Goal: Information Seeking & Learning: Learn about a topic

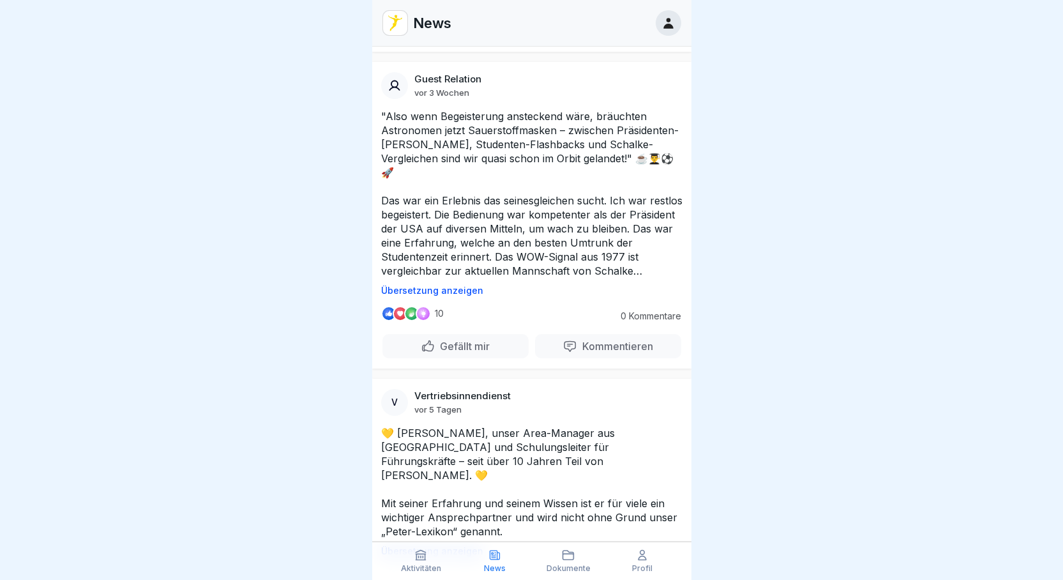
scroll to position [957, 0]
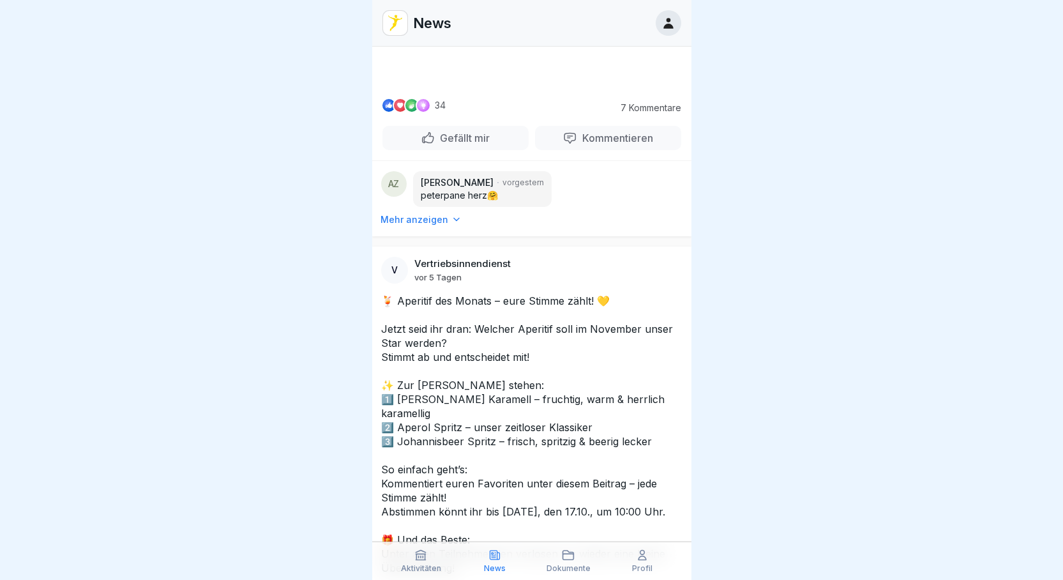
click at [577, 568] on p "Dokumente" at bounding box center [568, 568] width 44 height 9
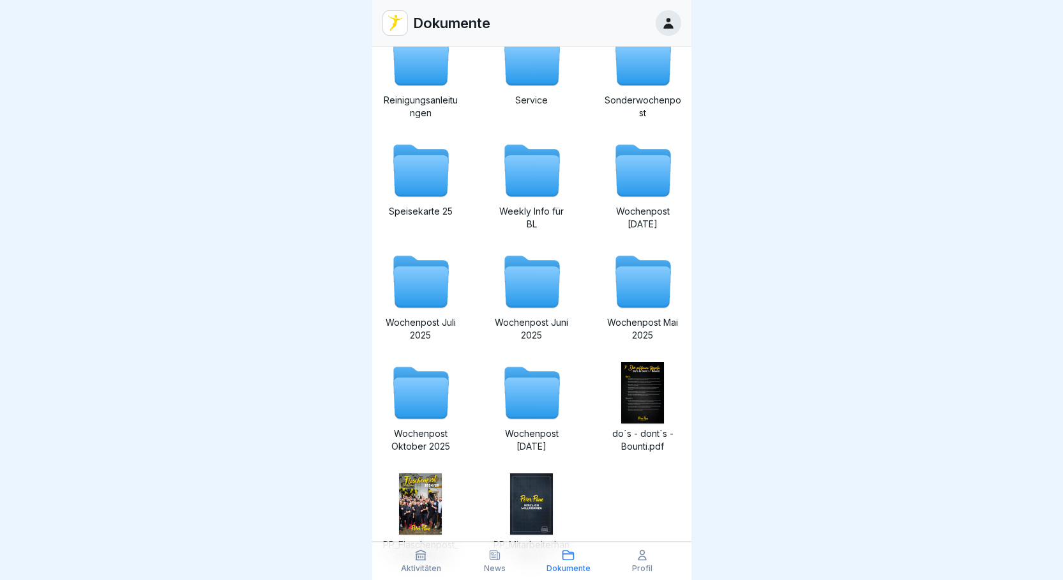
scroll to position [176, 0]
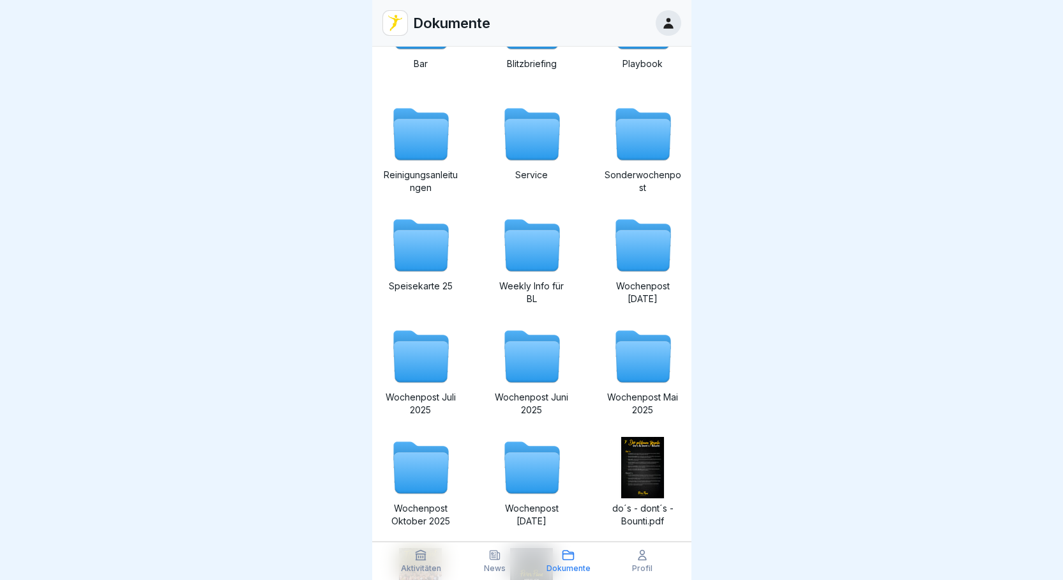
click at [523, 230] on icon at bounding box center [531, 250] width 55 height 41
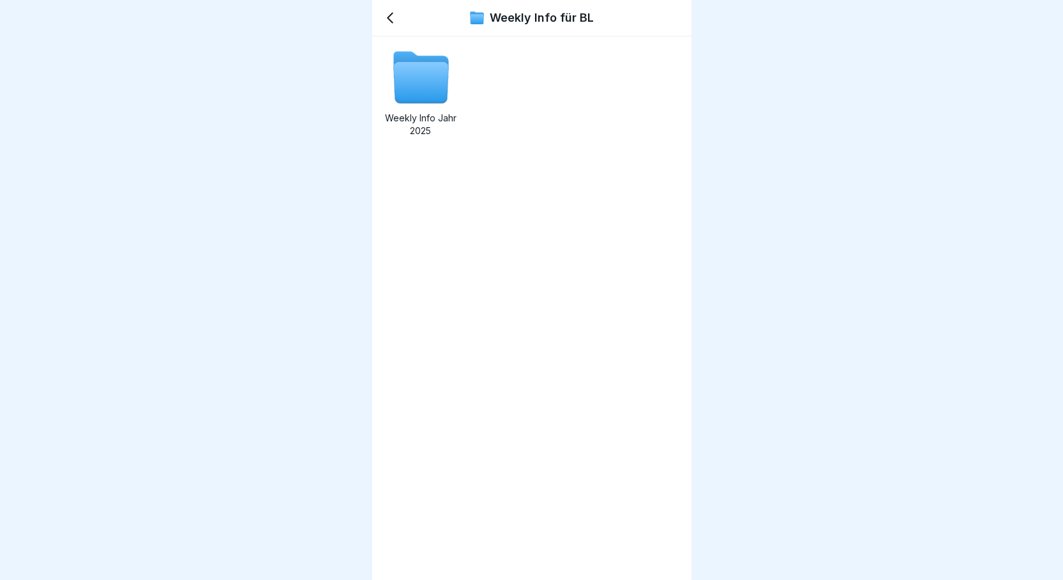
click at [412, 109] on div "Weekly Info Jahr 2025" at bounding box center [420, 92] width 77 height 91
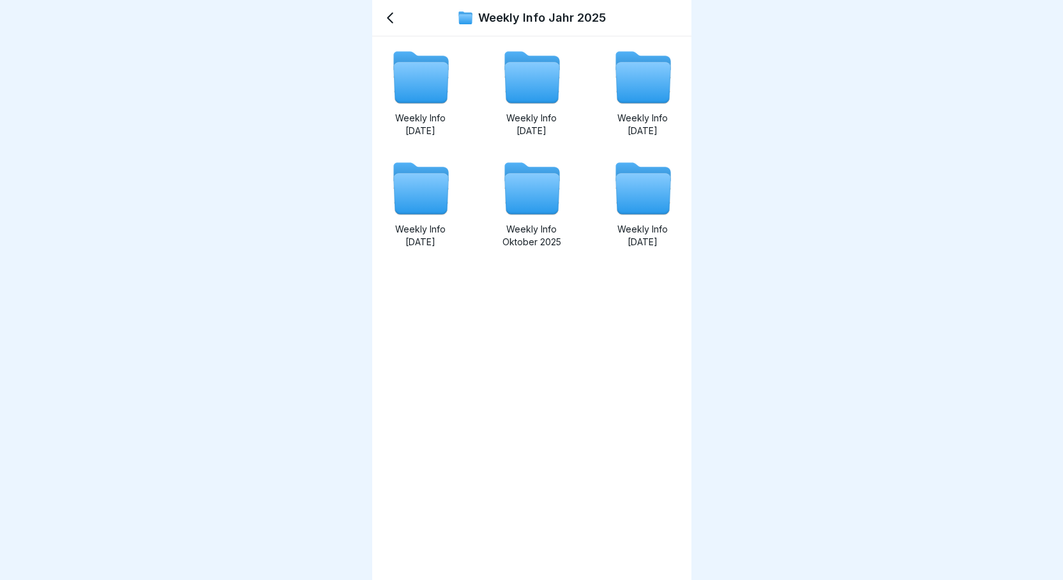
click at [431, 77] on icon at bounding box center [420, 83] width 55 height 41
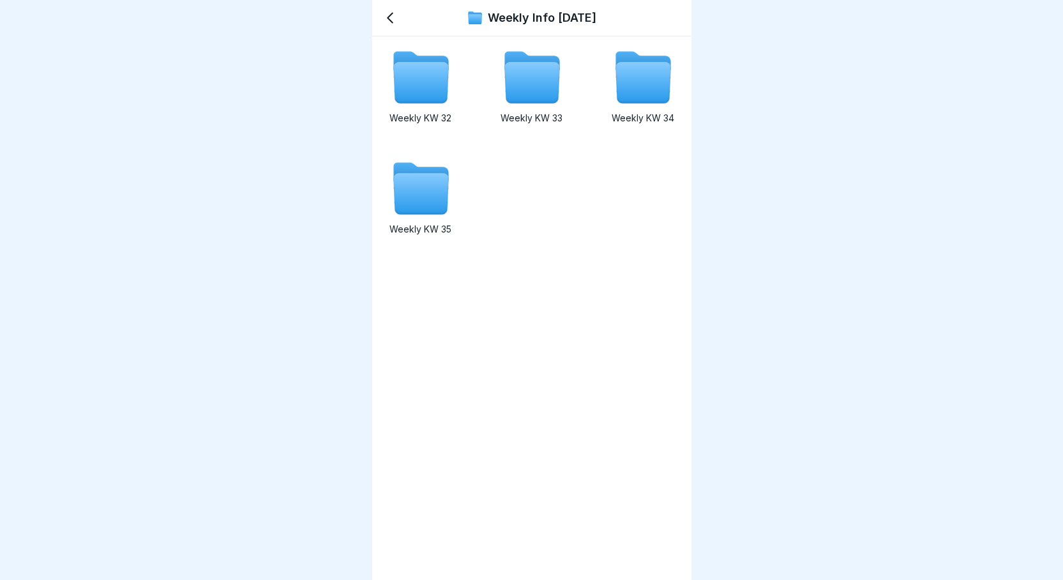
click at [417, 211] on icon at bounding box center [420, 194] width 55 height 41
click at [651, 88] on icon at bounding box center [642, 83] width 55 height 41
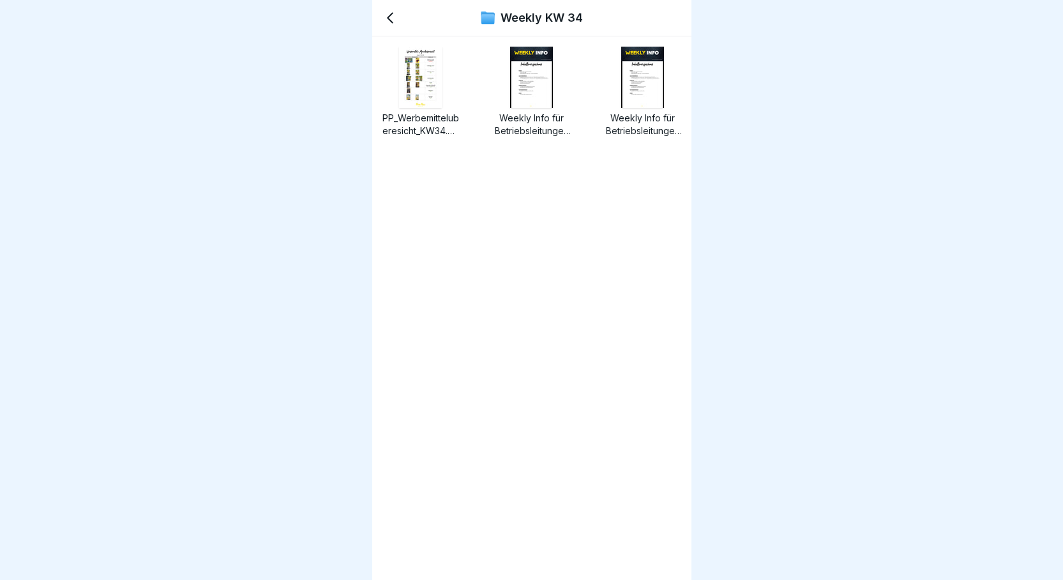
drag, startPoint x: 66, startPoint y: 1, endPoint x: 315, endPoint y: 143, distance: 286.5
click at [315, 143] on div at bounding box center [531, 290] width 1063 height 580
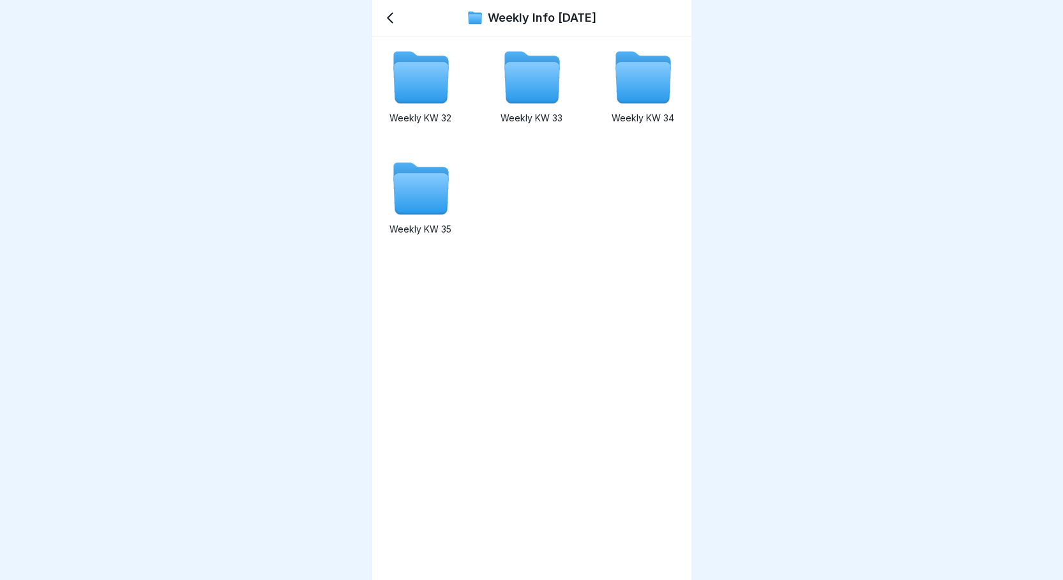
click at [525, 92] on icon at bounding box center [531, 83] width 55 height 41
click at [427, 75] on icon at bounding box center [420, 83] width 55 height 41
click at [632, 97] on icon at bounding box center [642, 83] width 55 height 41
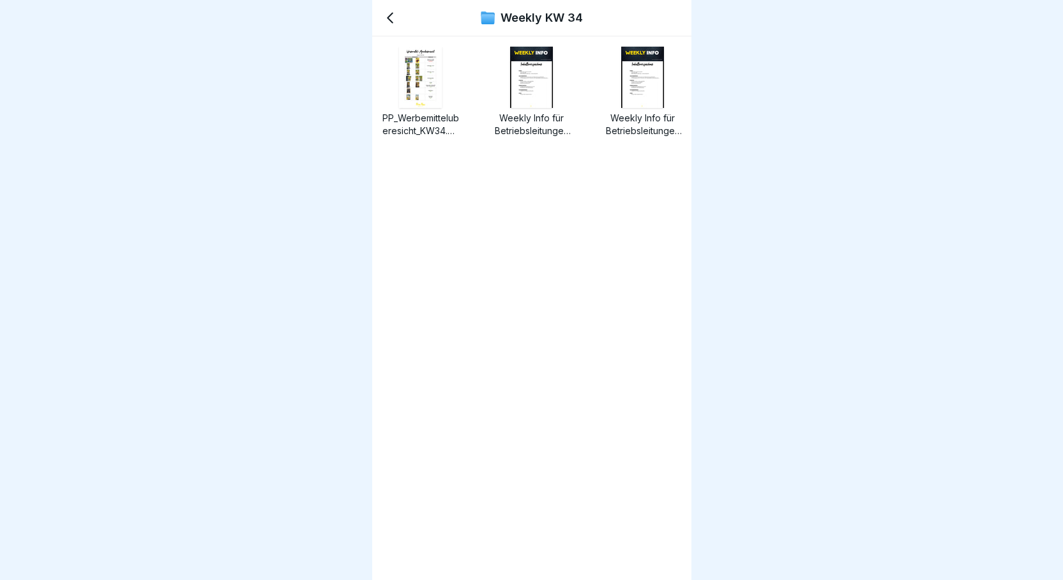
click at [519, 93] on img at bounding box center [531, 77] width 43 height 61
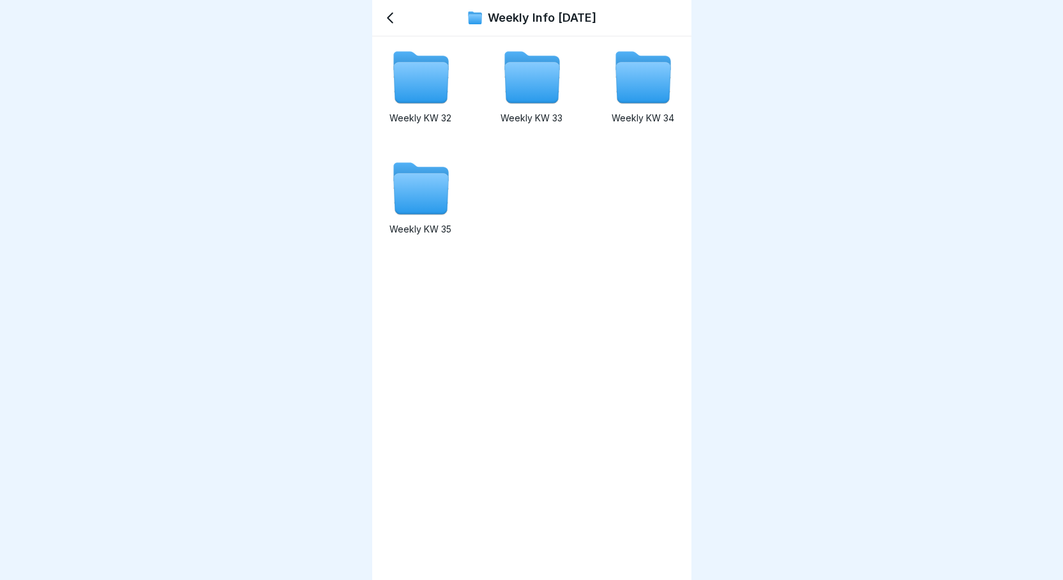
click at [506, 78] on icon at bounding box center [531, 83] width 55 height 41
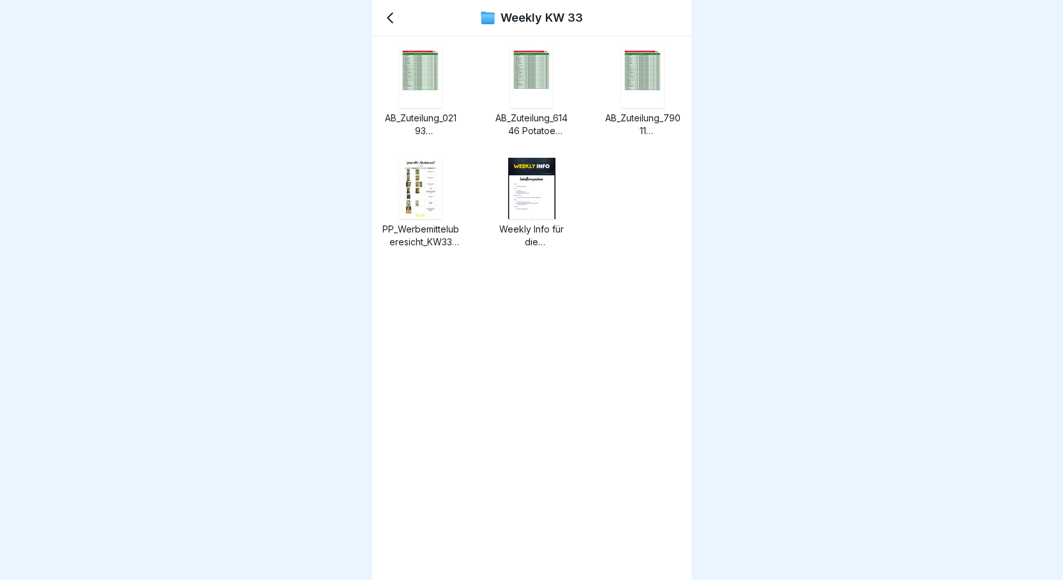
click at [537, 103] on img at bounding box center [531, 77] width 43 height 61
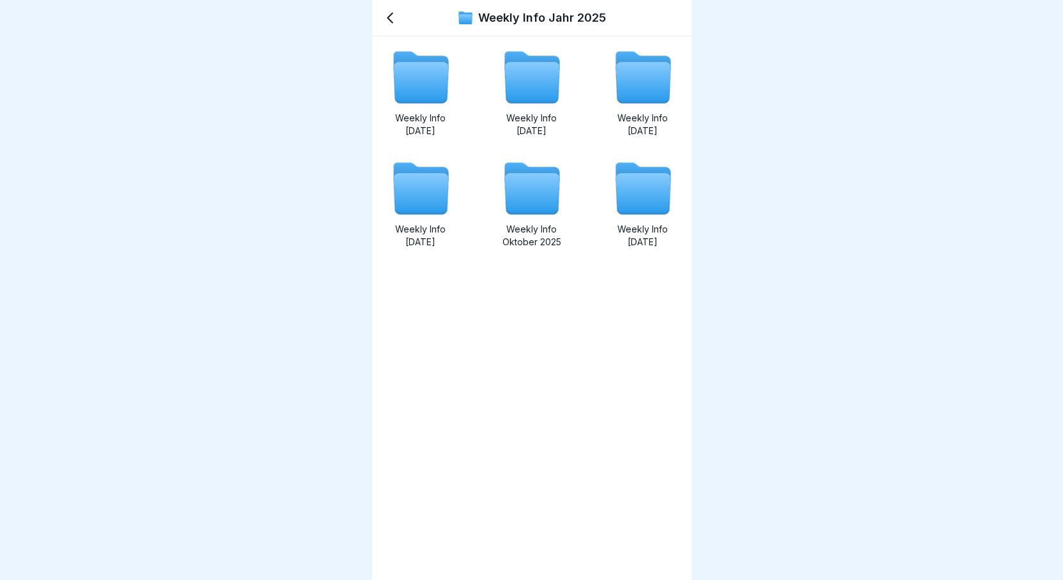
click at [622, 199] on icon at bounding box center [642, 194] width 55 height 41
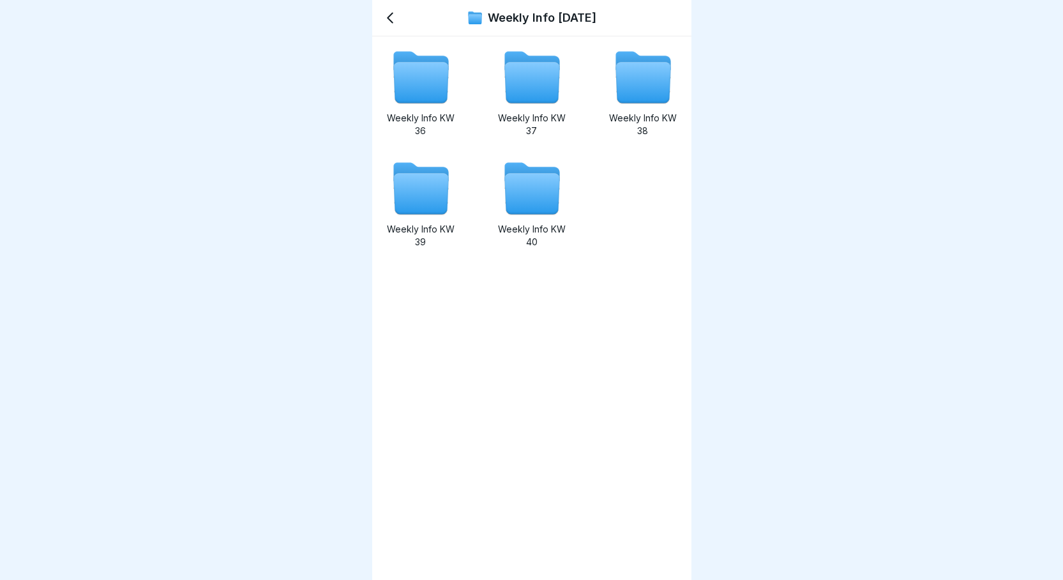
click at [543, 194] on icon at bounding box center [531, 194] width 55 height 41
click at [419, 217] on icon at bounding box center [420, 188] width 61 height 61
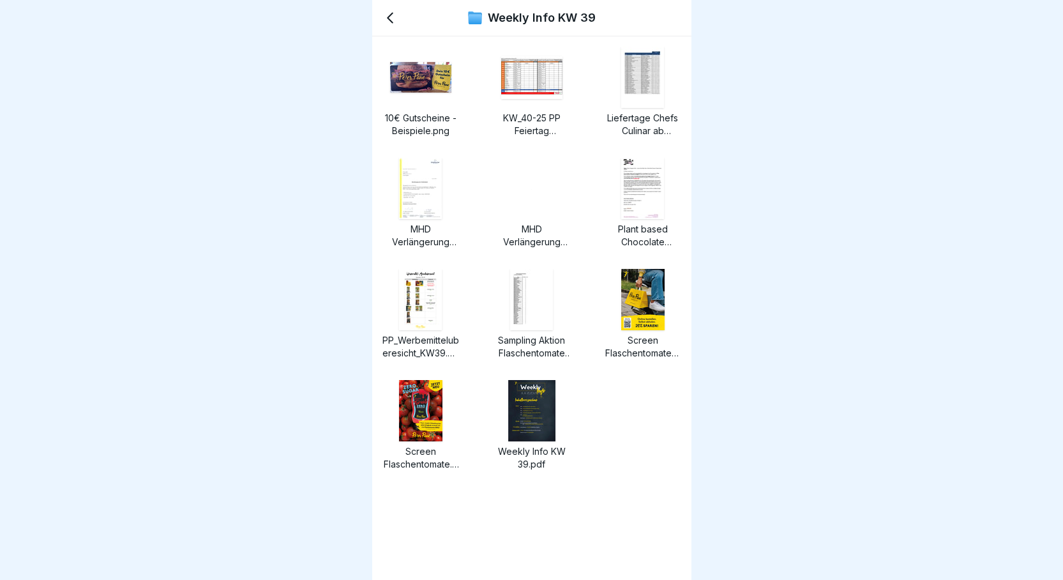
click at [532, 189] on img at bounding box center [531, 188] width 1 height 1
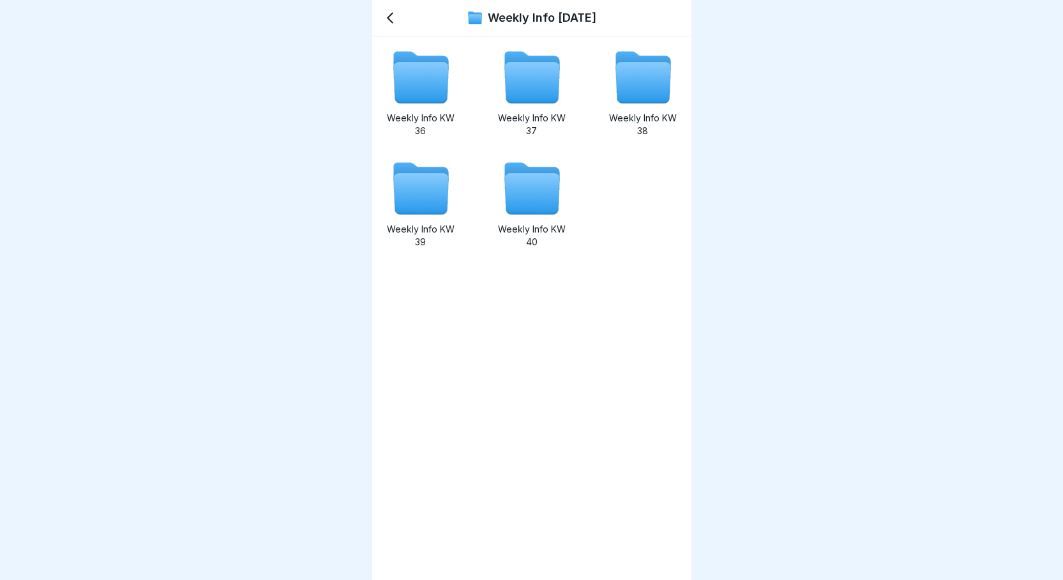
click at [511, 207] on icon at bounding box center [531, 194] width 55 height 41
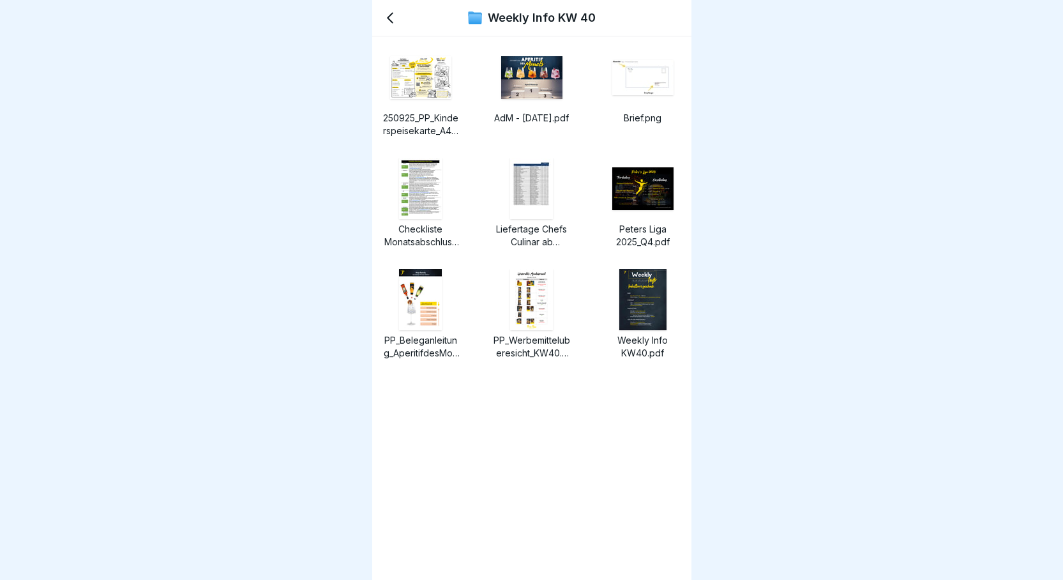
click at [423, 308] on img at bounding box center [420, 299] width 43 height 61
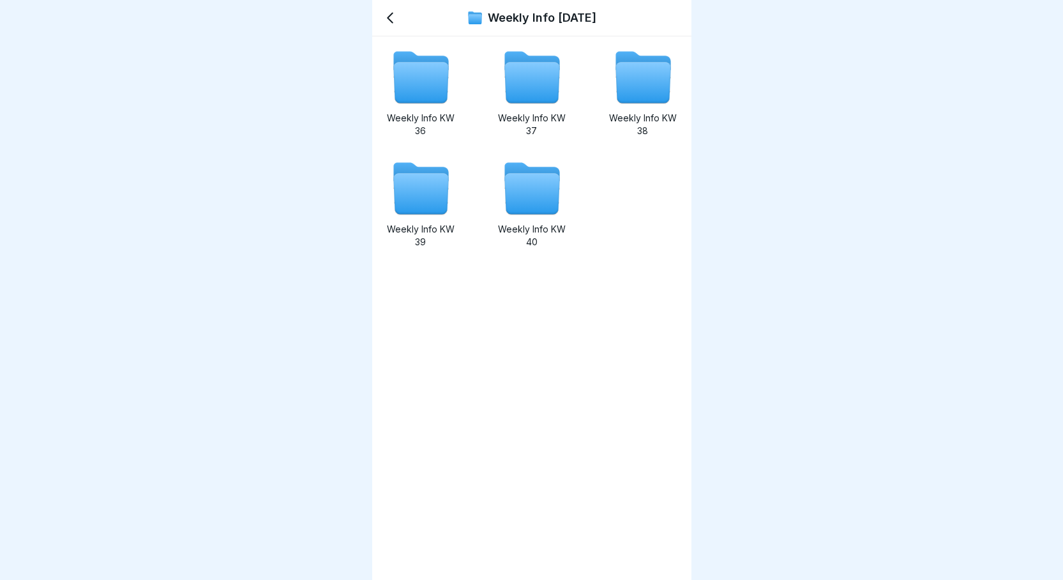
click at [629, 89] on icon at bounding box center [642, 83] width 55 height 41
click at [543, 74] on icon at bounding box center [531, 83] width 55 height 41
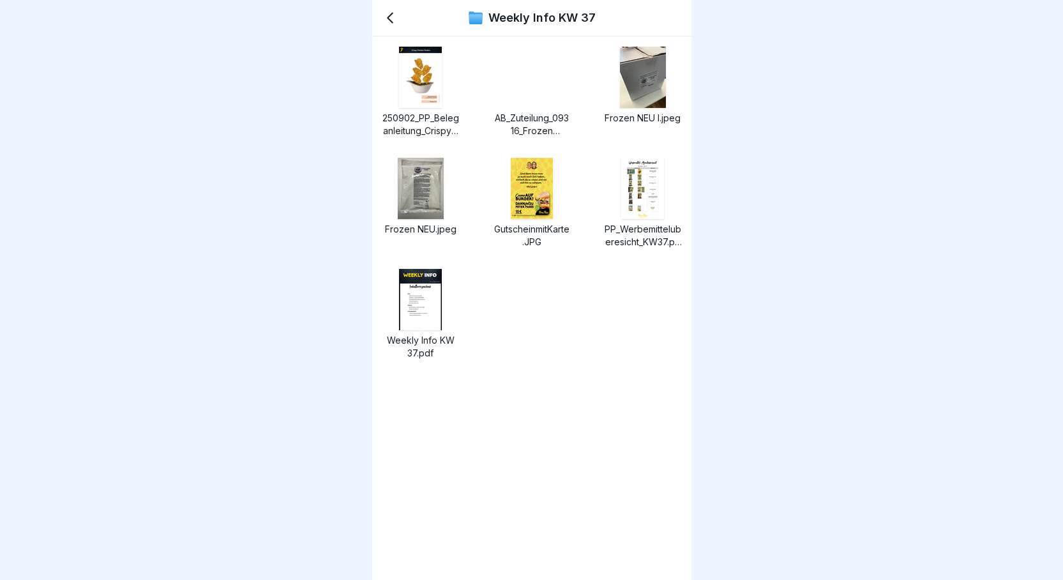
click at [431, 109] on div "250902_PP_Beleganleitung_CrispyChickenTender_Korrektur.jpg" at bounding box center [420, 92] width 77 height 91
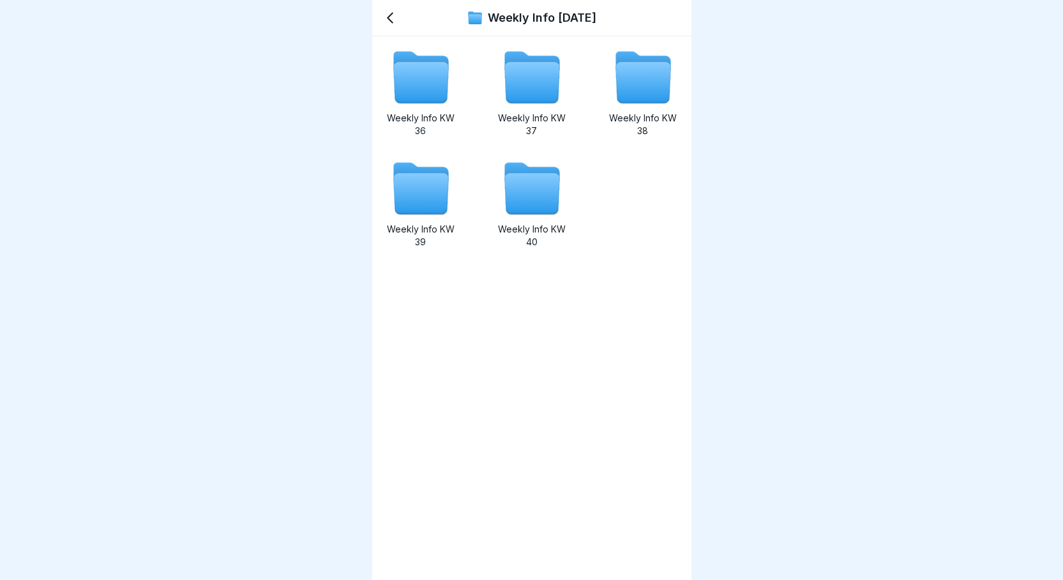
click at [414, 101] on icon at bounding box center [420, 83] width 55 height 41
click at [520, 197] on icon at bounding box center [531, 194] width 55 height 41
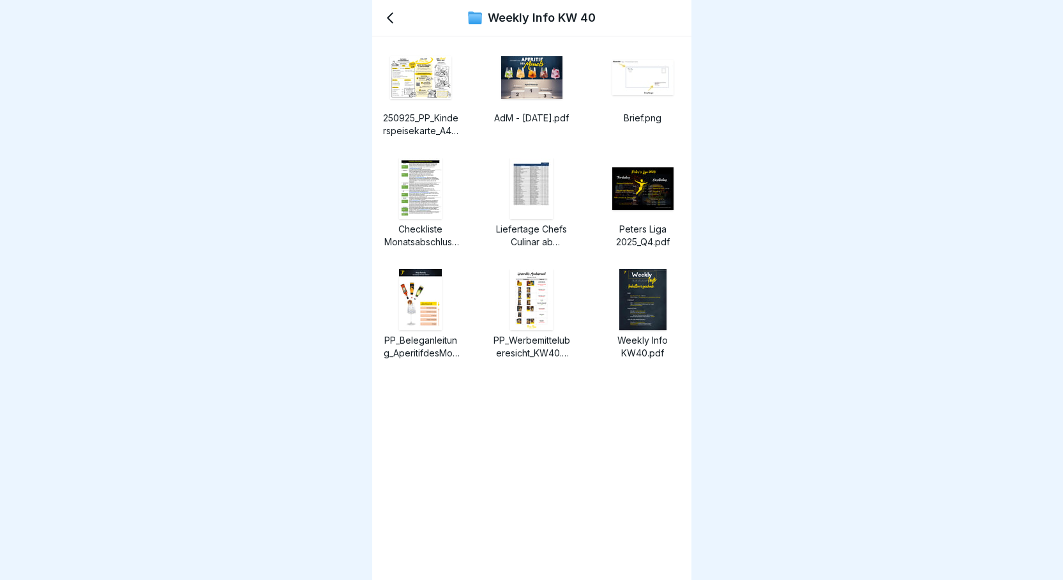
click at [640, 295] on img at bounding box center [642, 299] width 47 height 61
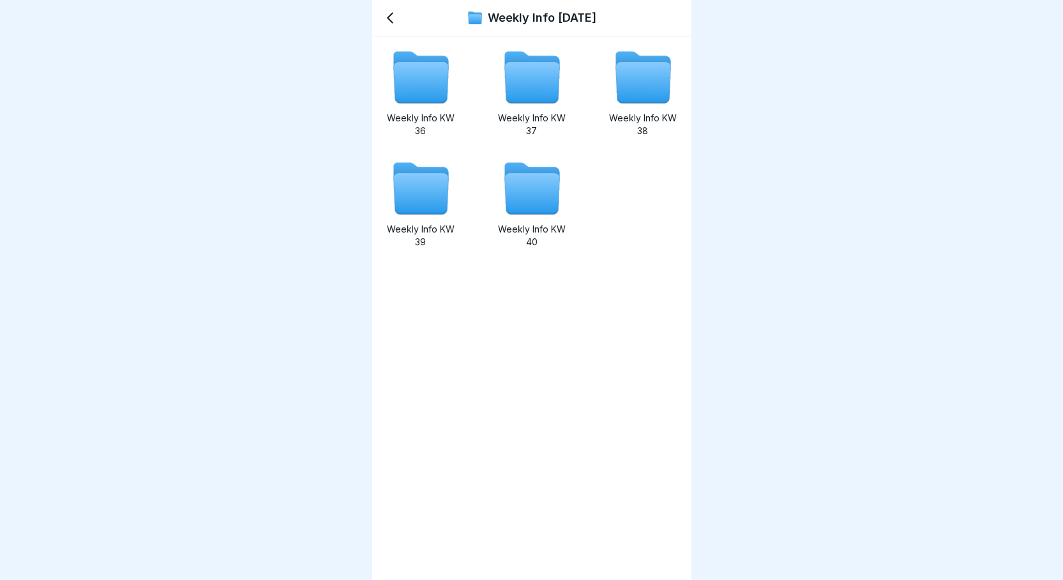
click at [644, 98] on icon at bounding box center [642, 83] width 55 height 41
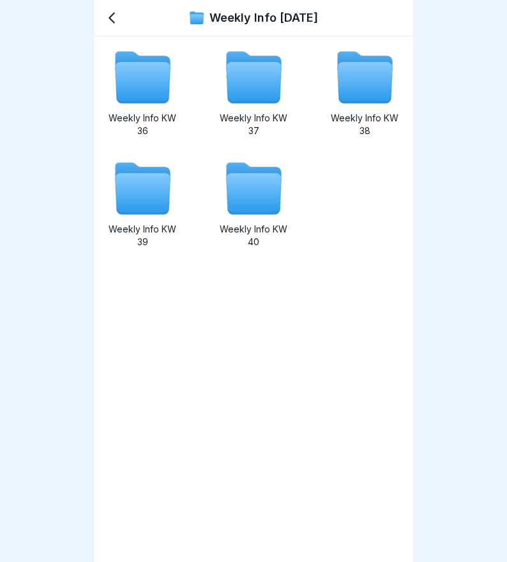
click at [139, 193] on icon at bounding box center [142, 194] width 55 height 41
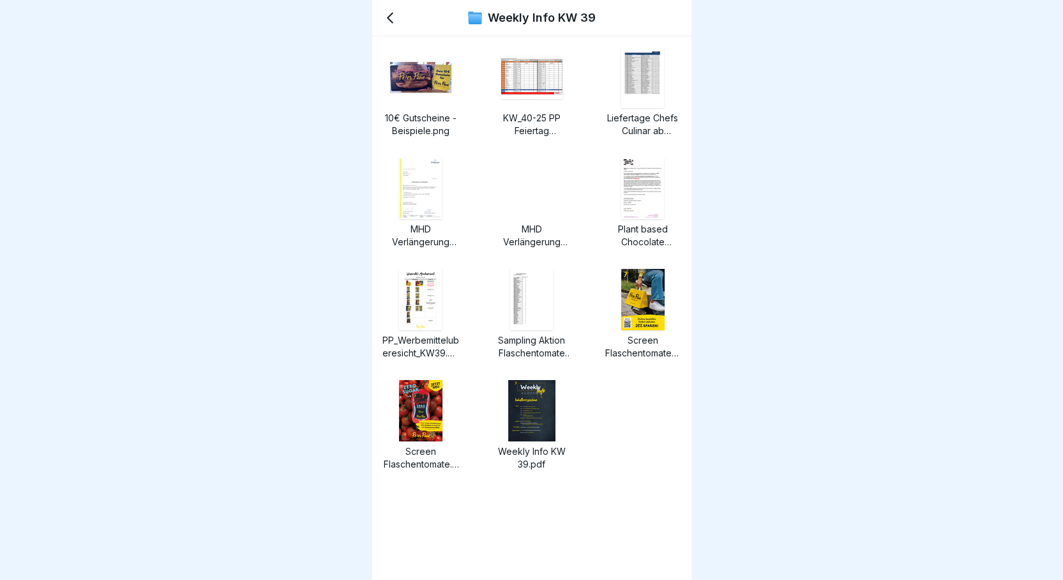
click at [537, 79] on img at bounding box center [531, 77] width 61 height 43
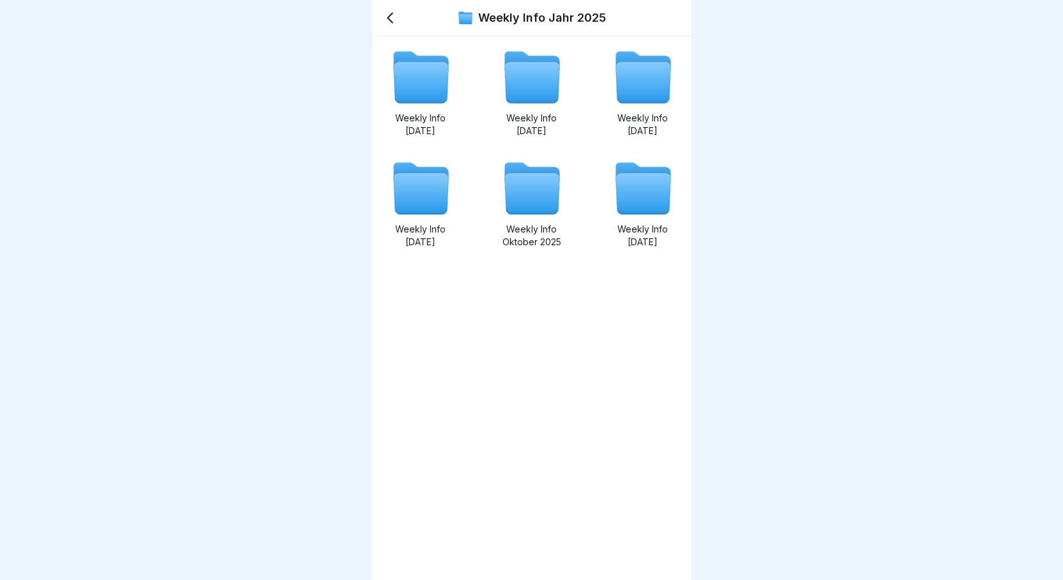
click at [521, 204] on icon at bounding box center [531, 194] width 55 height 41
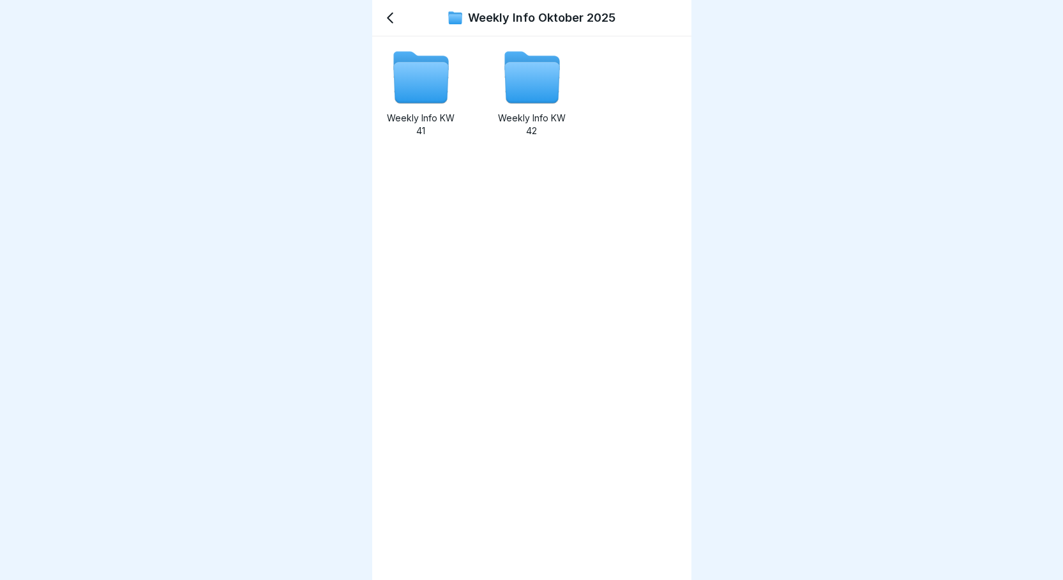
click at [420, 81] on icon at bounding box center [420, 83] width 55 height 41
click at [558, 90] on div "Weekly Info KW 42" at bounding box center [531, 92] width 77 height 91
click at [435, 80] on icon at bounding box center [420, 83] width 55 height 41
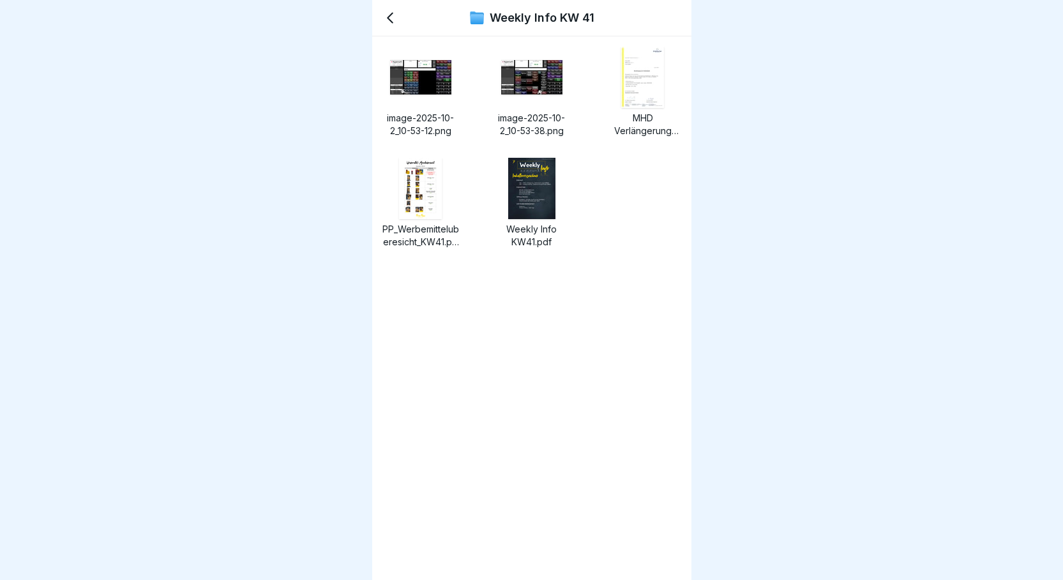
click at [621, 91] on img at bounding box center [642, 77] width 43 height 61
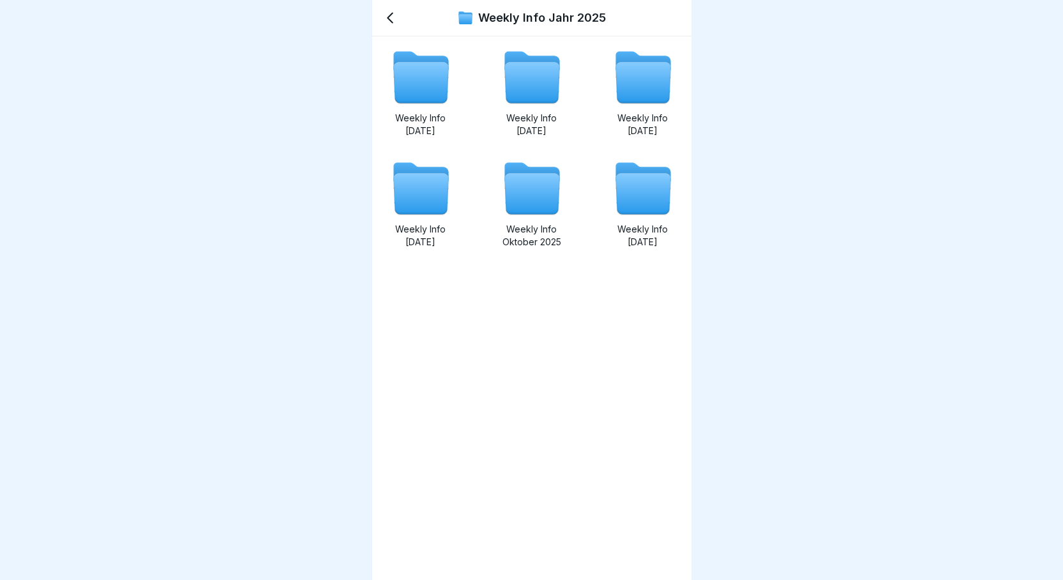
click at [531, 209] on icon at bounding box center [531, 194] width 55 height 41
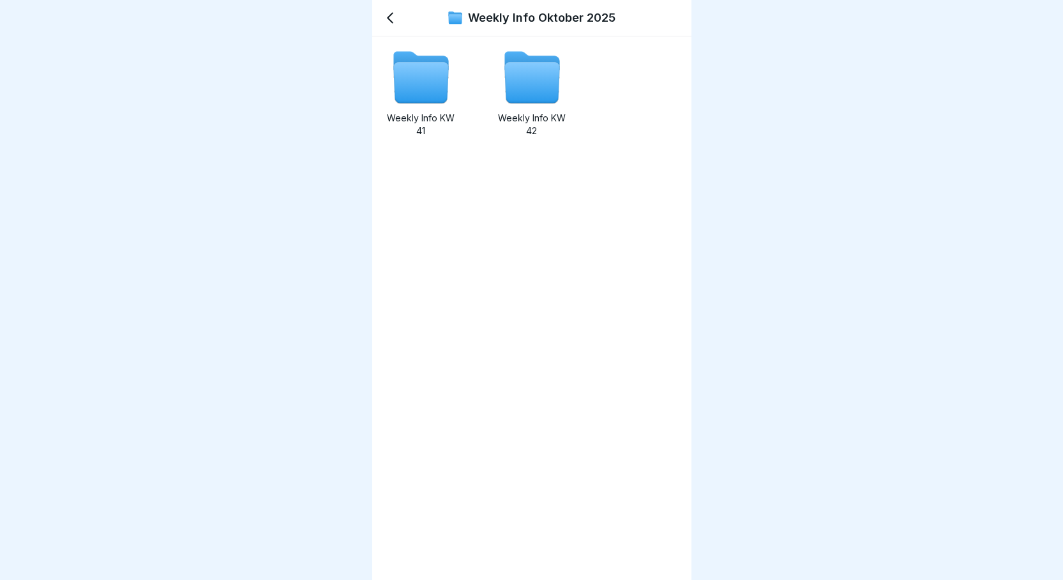
click at [522, 77] on icon at bounding box center [531, 83] width 55 height 41
click at [398, 71] on icon at bounding box center [420, 83] width 55 height 41
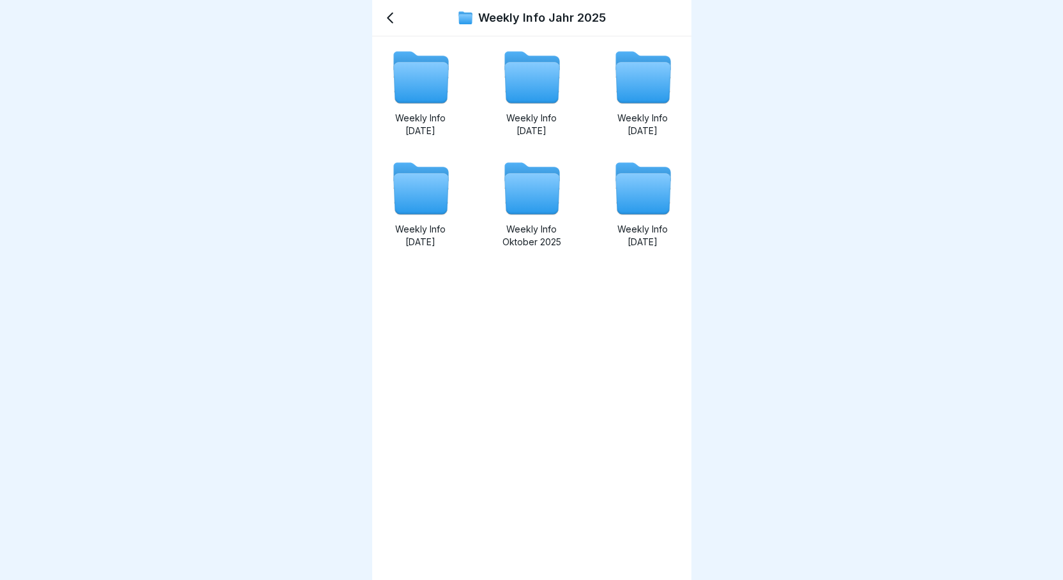
click at [615, 193] on icon at bounding box center [642, 194] width 55 height 41
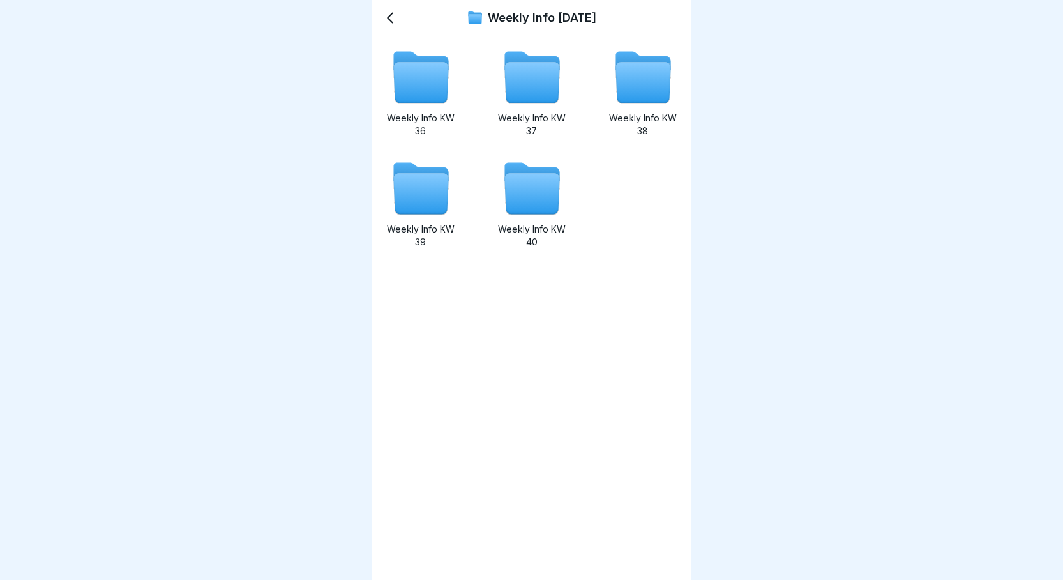
click at [531, 213] on icon at bounding box center [531, 194] width 55 height 41
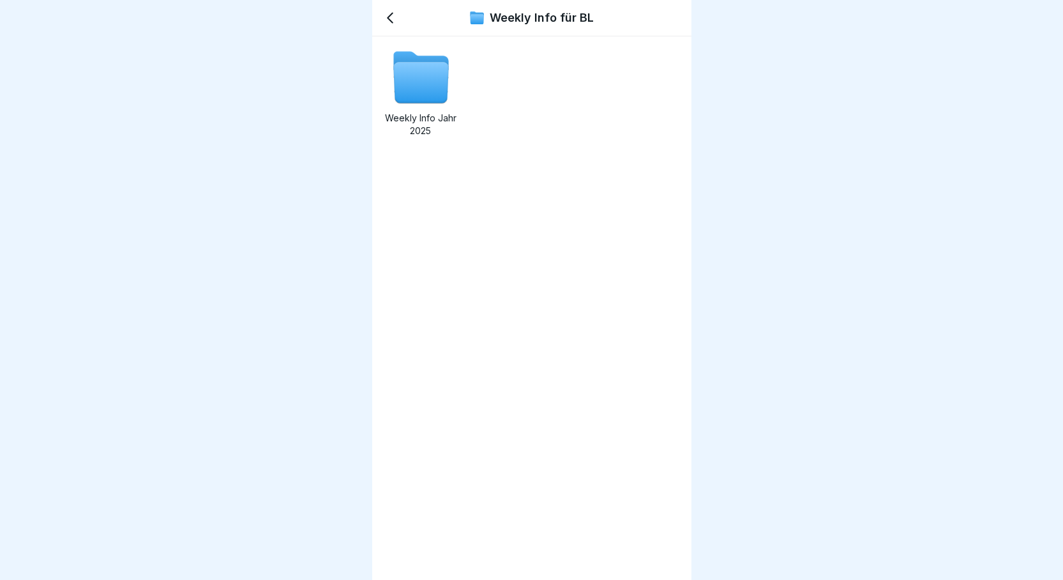
scroll to position [10, 0]
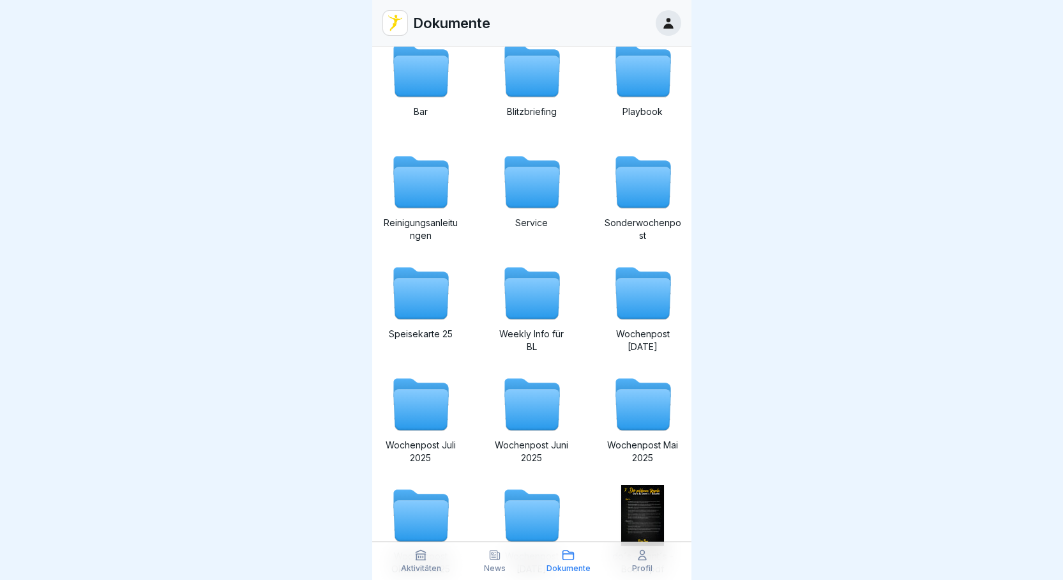
scroll to position [191, 0]
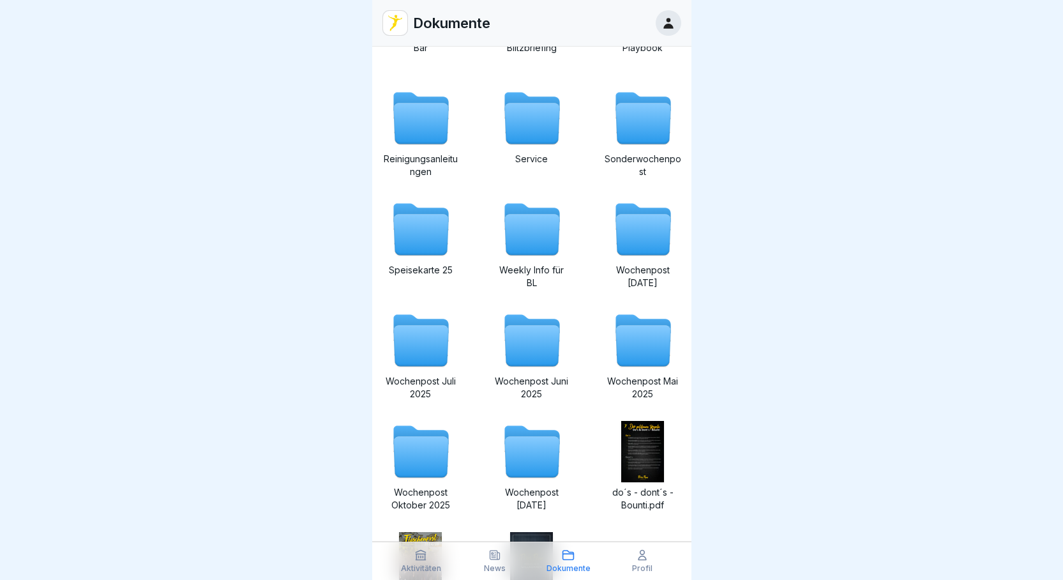
click at [413, 454] on icon at bounding box center [420, 457] width 55 height 41
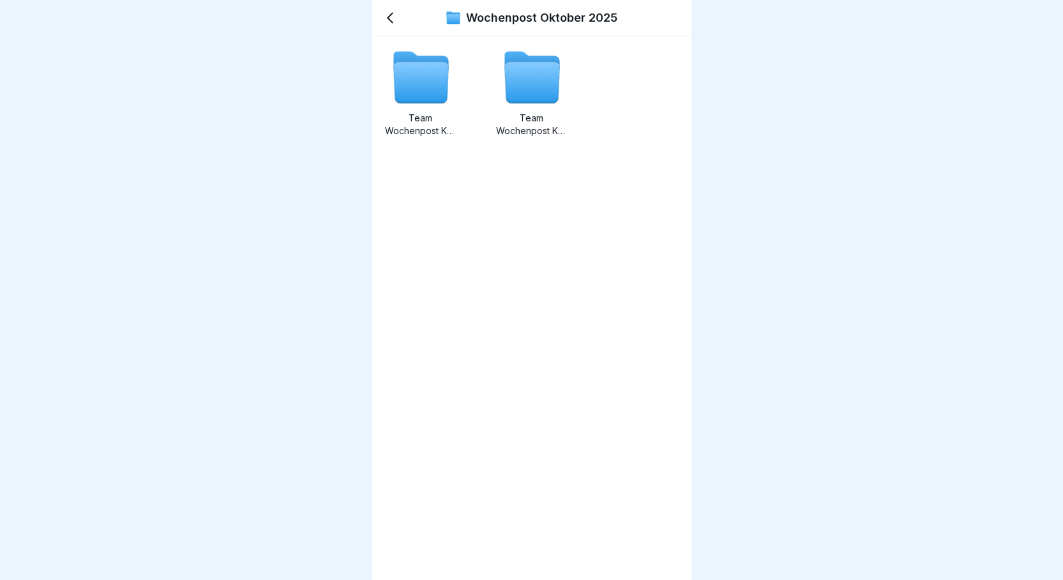
click at [414, 101] on icon at bounding box center [420, 83] width 55 height 41
click at [537, 91] on icon at bounding box center [531, 83] width 55 height 41
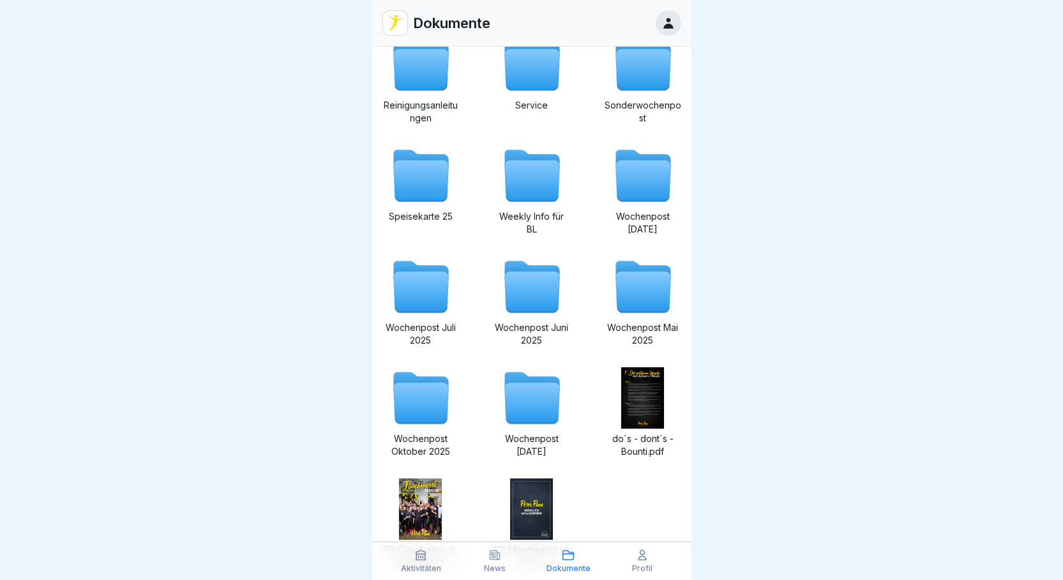
scroll to position [303, 0]
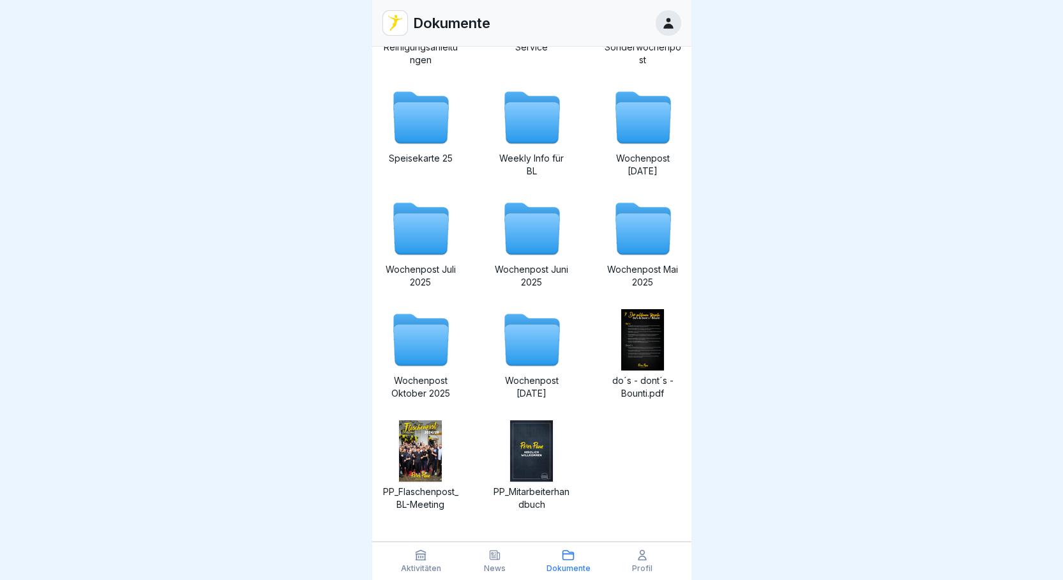
click at [416, 334] on icon at bounding box center [420, 345] width 55 height 41
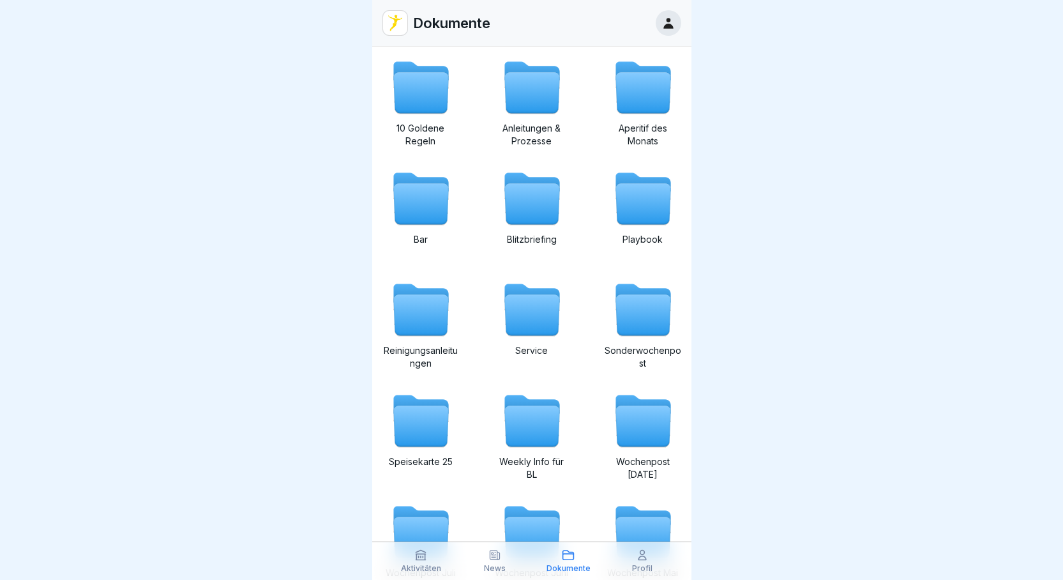
scroll to position [10, 0]
click at [636, 312] on icon at bounding box center [642, 315] width 55 height 41
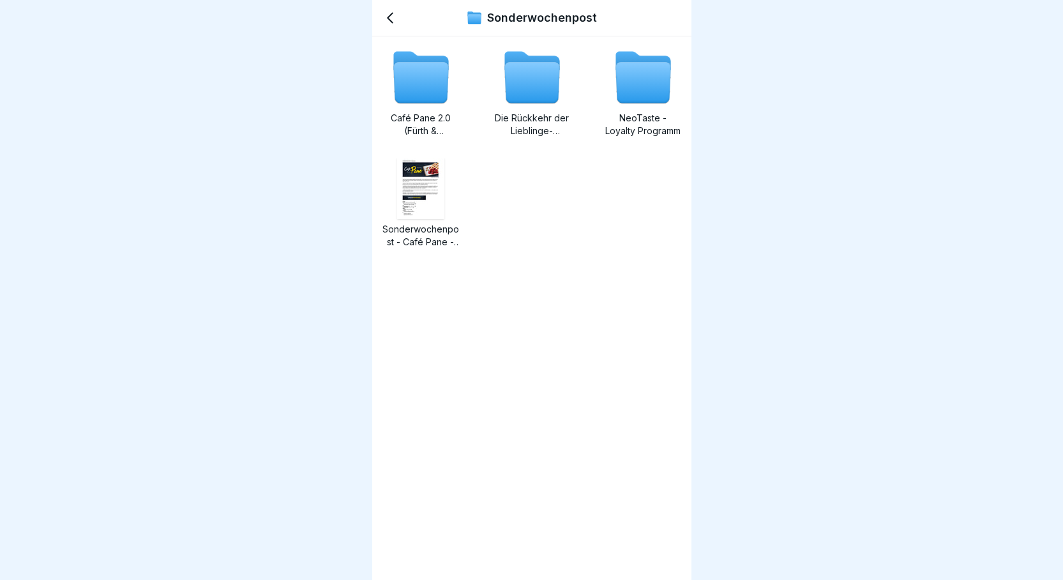
click at [513, 98] on icon at bounding box center [531, 83] width 55 height 41
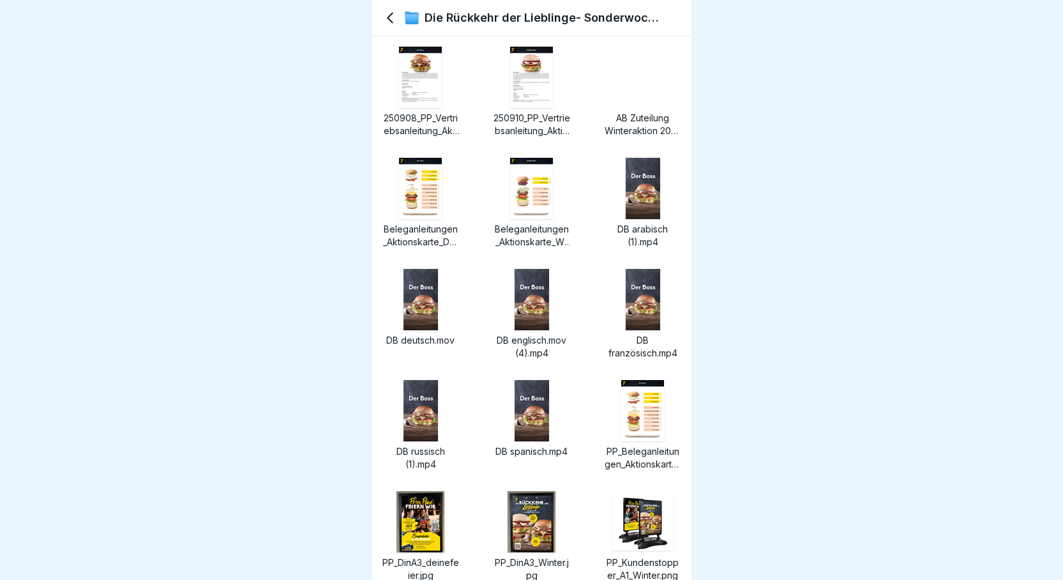
click at [440, 200] on img at bounding box center [420, 188] width 43 height 61
click at [531, 198] on img at bounding box center [531, 188] width 43 height 61
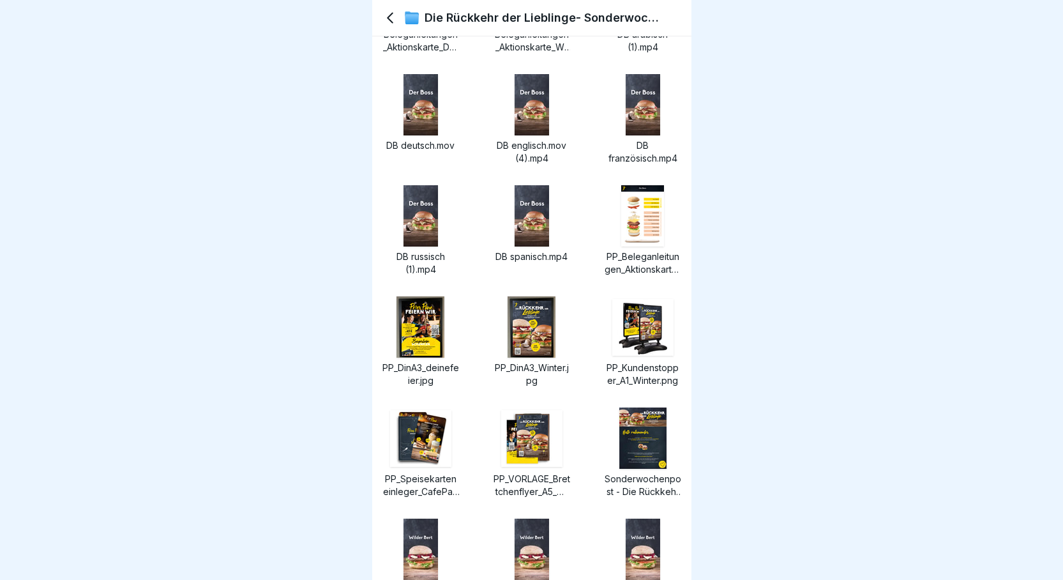
scroll to position [191, 0]
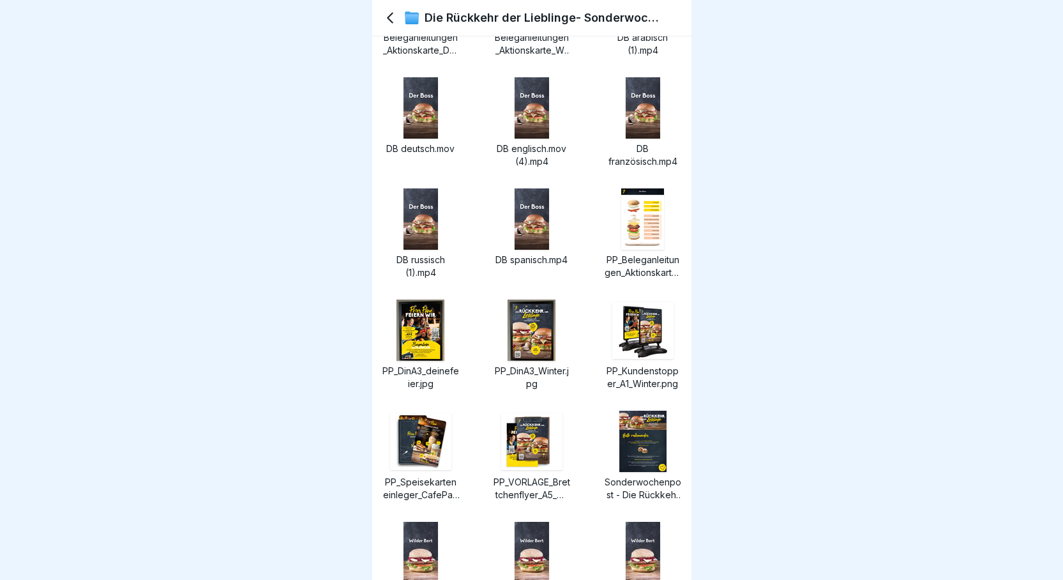
click at [649, 215] on img at bounding box center [642, 218] width 43 height 61
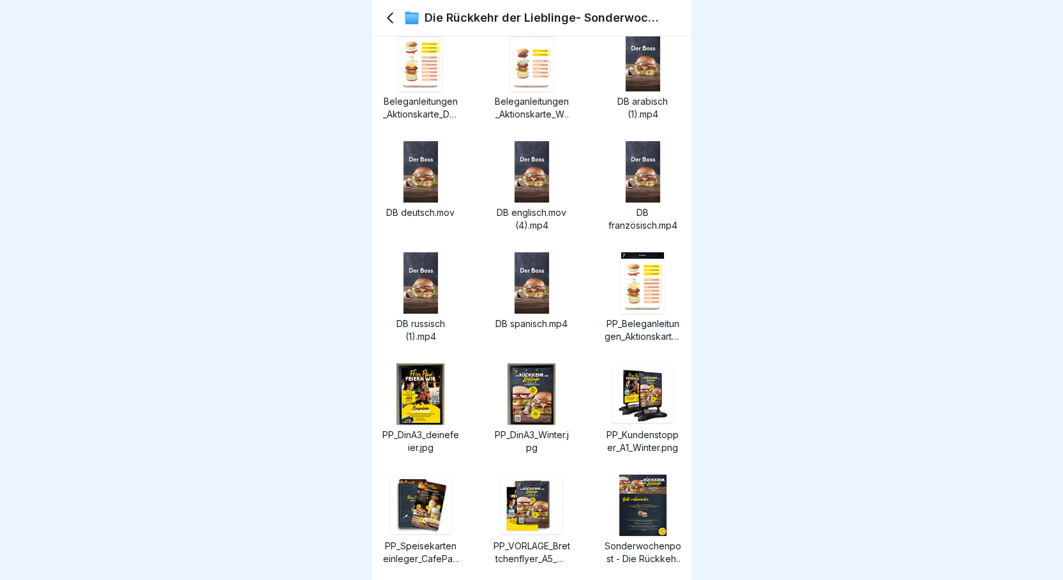
scroll to position [0, 0]
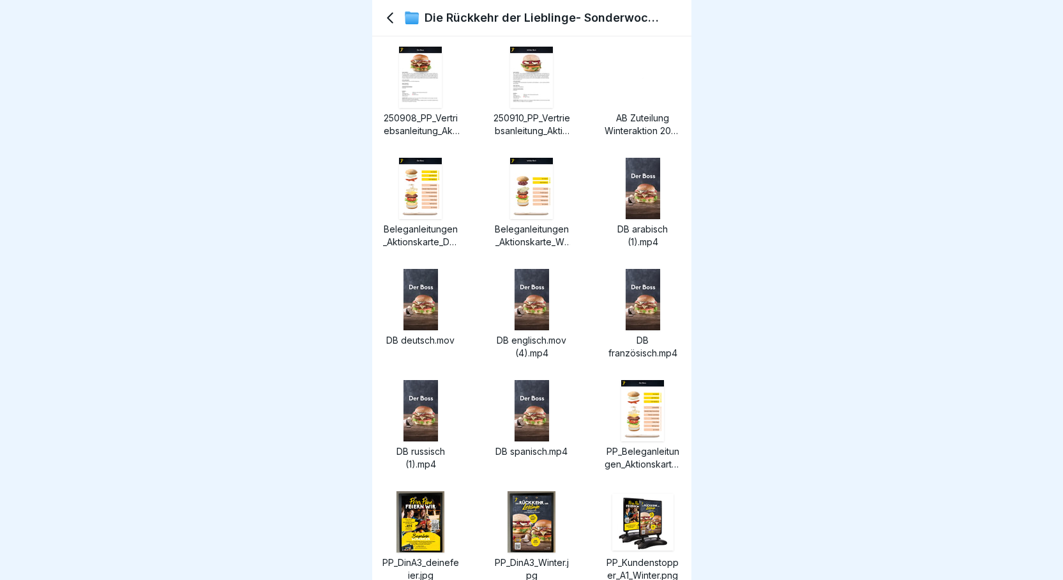
click at [418, 155] on div "250908_PP_Vertriebsanleitung_Aktionskarte_DerBoss.pdf 250910_PP_Vertriebsanleit…" at bounding box center [531, 566] width 299 height 1038
click at [419, 166] on img at bounding box center [420, 188] width 43 height 61
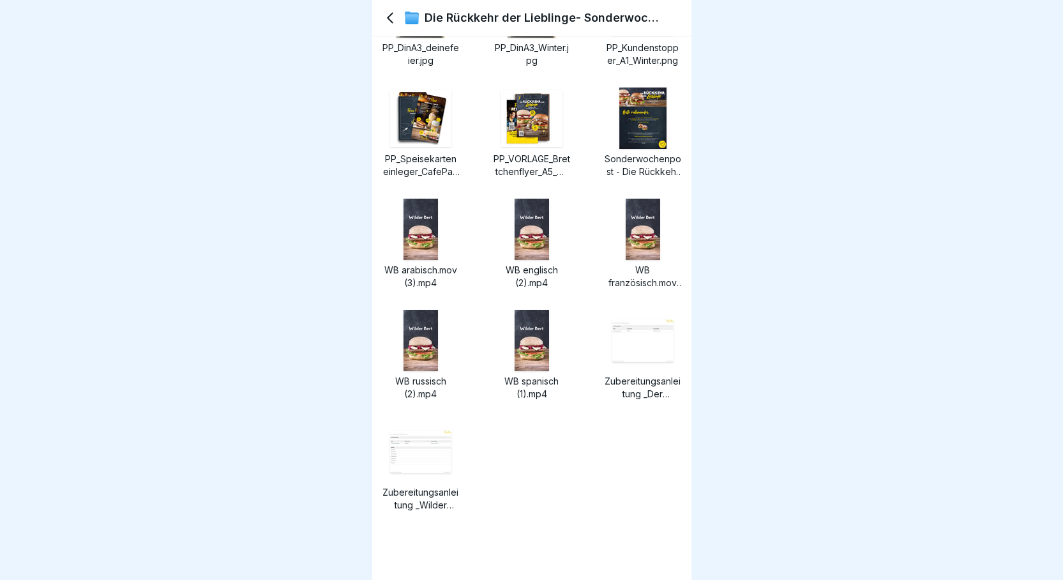
scroll to position [515, 0]
